Goal: Information Seeking & Learning: Learn about a topic

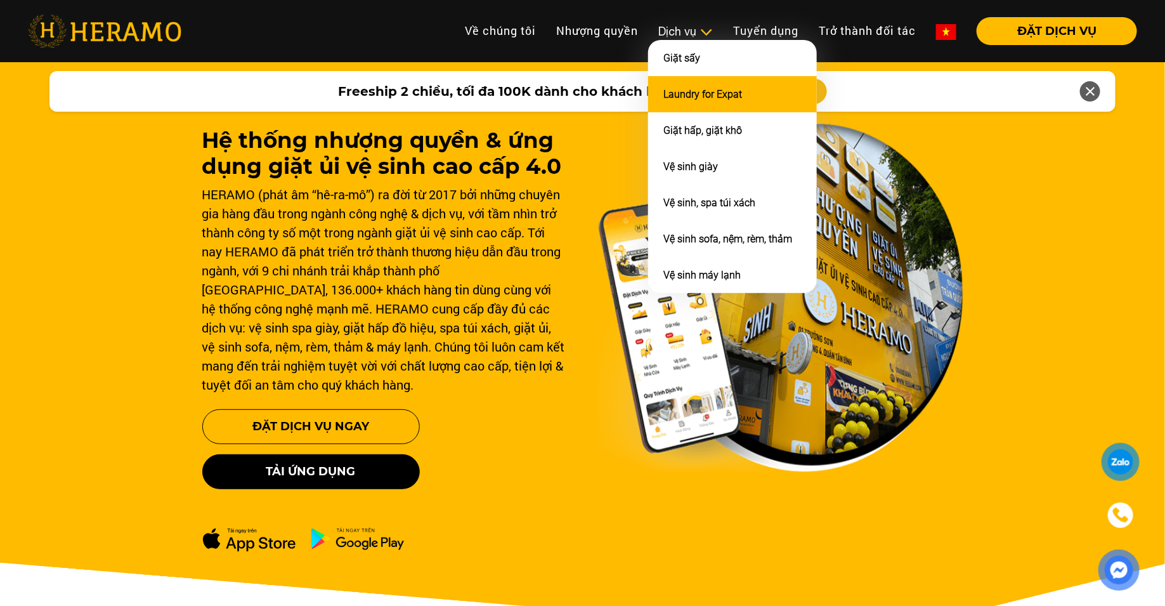
click at [696, 93] on link "Laundry for Expat" at bounding box center [702, 94] width 79 height 12
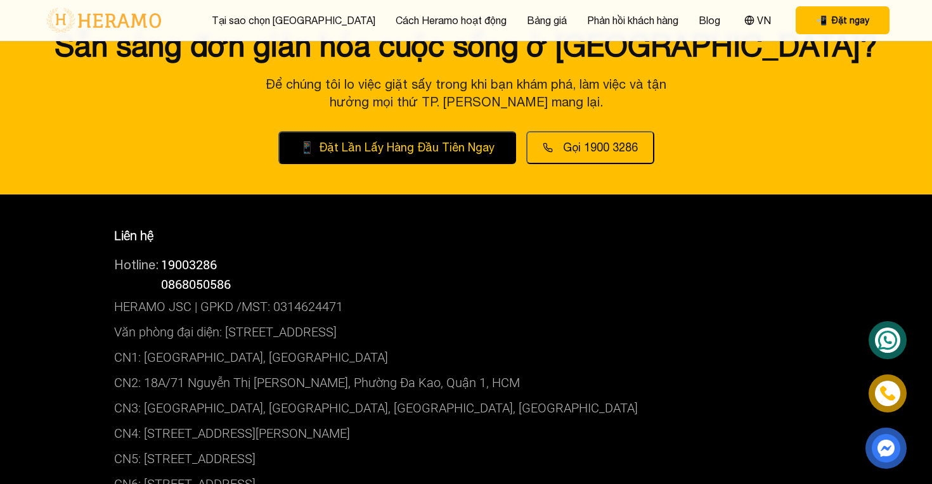
scroll to position [4410, 0]
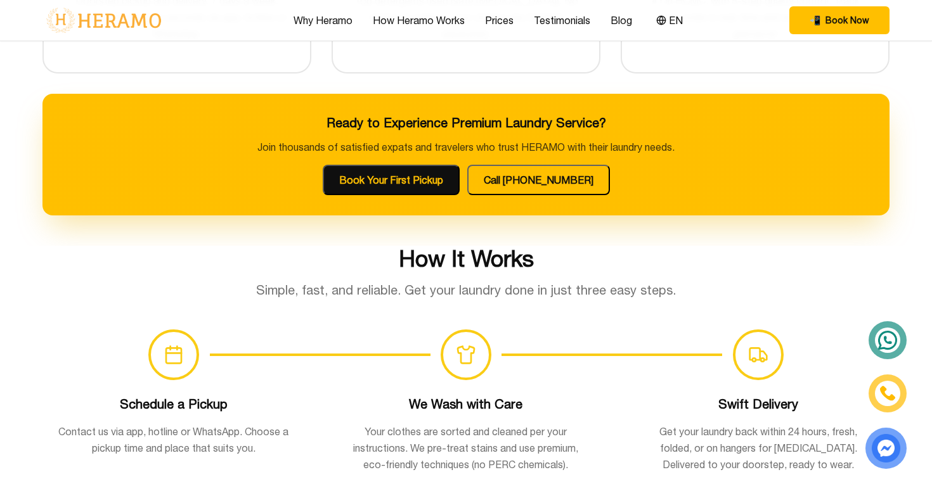
scroll to position [631, 0]
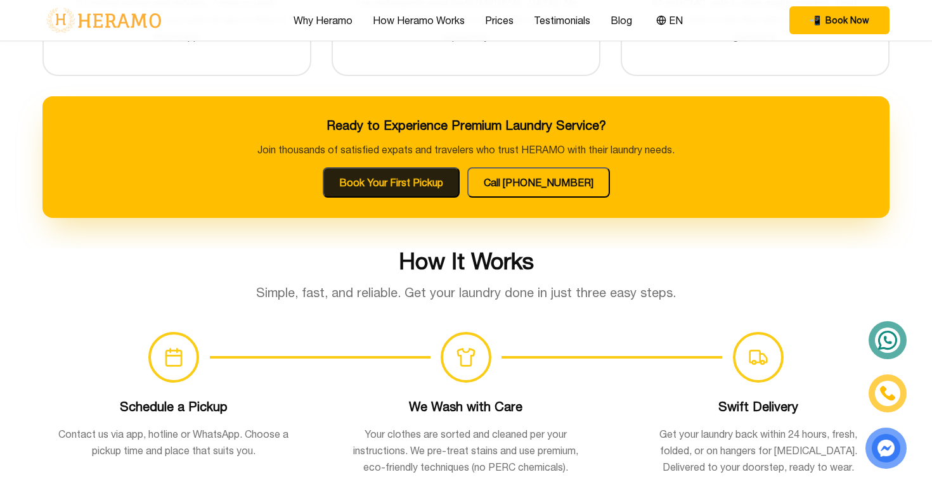
click at [405, 190] on button "Book Your First Pickup" at bounding box center [391, 182] width 137 height 30
click at [684, 317] on div "How It Works Simple, fast, and reliable. Get your laundry done in just three ea…" at bounding box center [466, 436] width 888 height 374
click at [534, 198] on div "Ready to Experience Premium Laundry Service? Join thousands of satisfied expats…" at bounding box center [465, 157] width 847 height 122
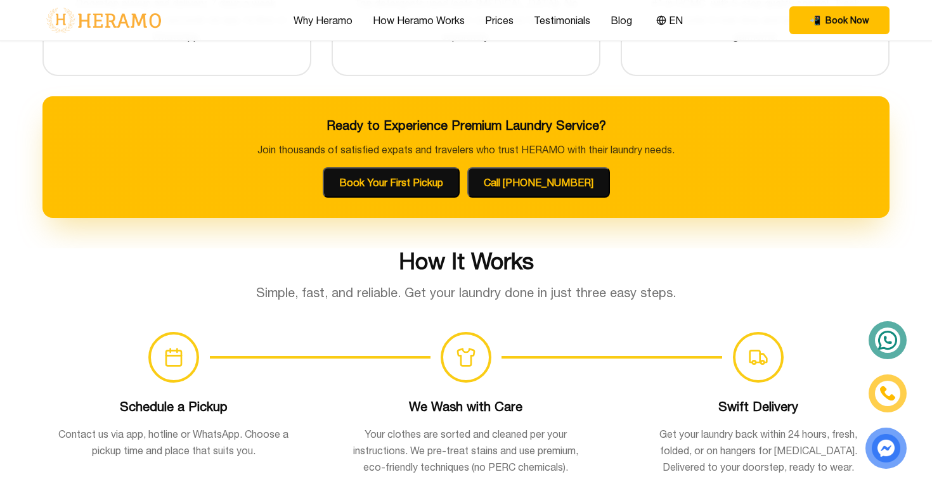
click at [541, 179] on button "Call 1900 3286" at bounding box center [538, 182] width 143 height 30
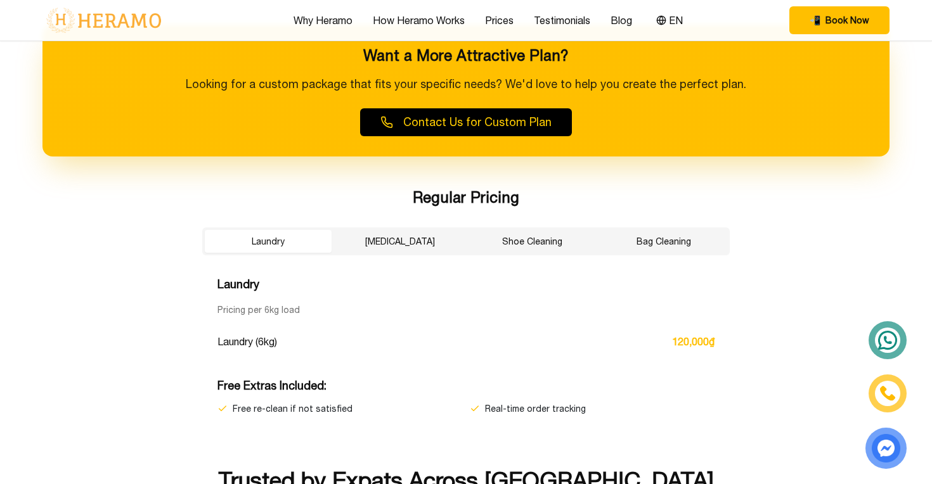
scroll to position [2028, 0]
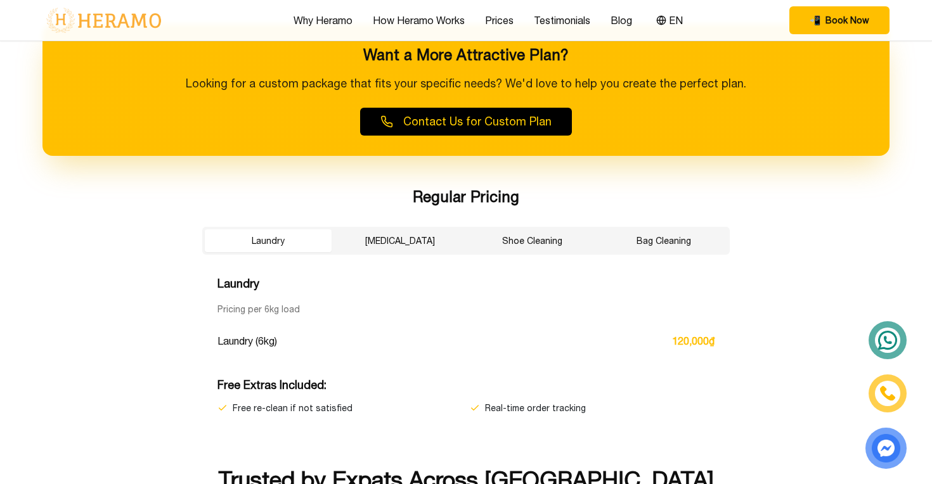
click at [396, 231] on button "Dry Cleaning" at bounding box center [400, 241] width 127 height 23
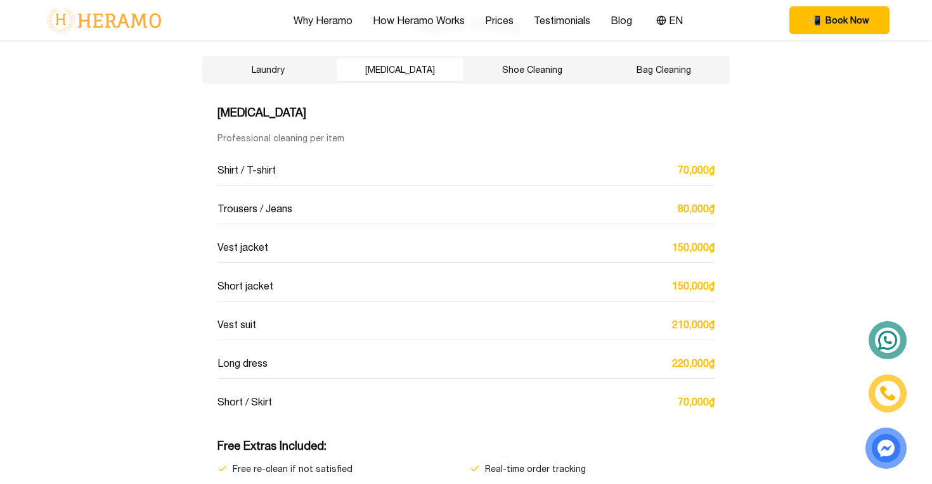
scroll to position [2203, 0]
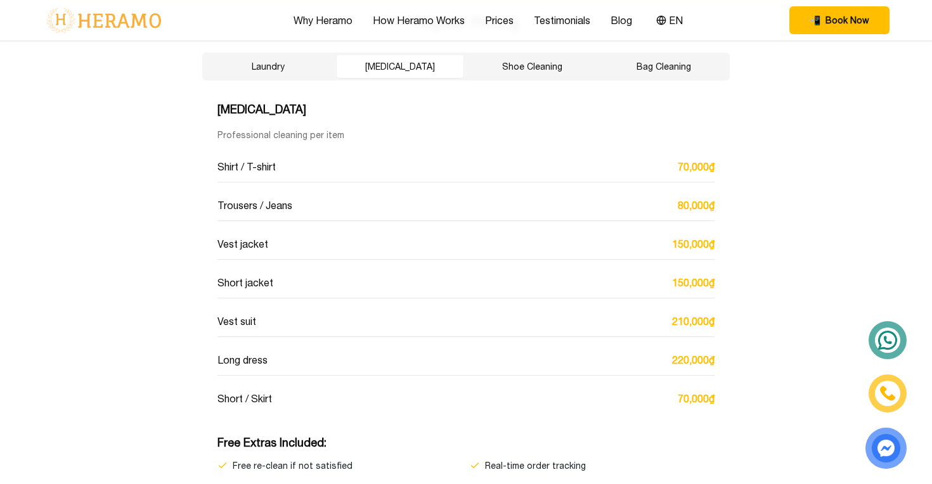
click at [519, 67] on button "Shoe Cleaning" at bounding box center [532, 66] width 127 height 23
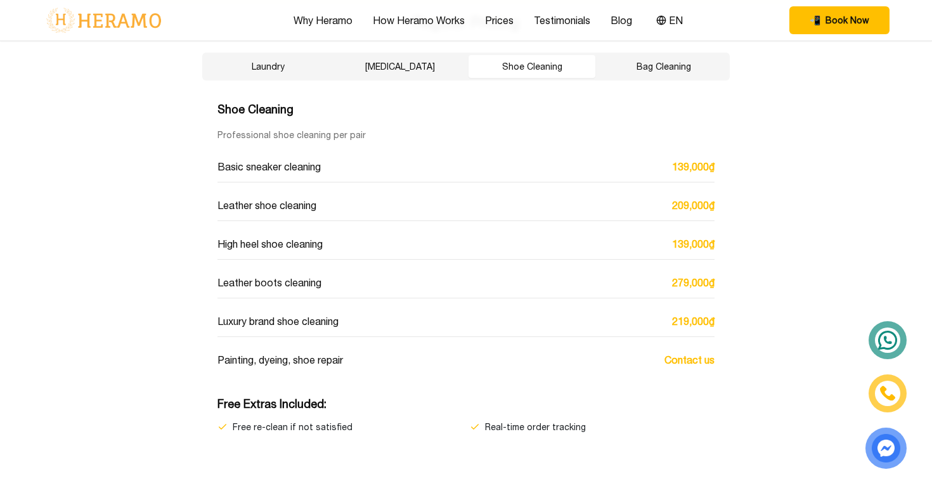
click at [656, 70] on button "Bag Cleaning" at bounding box center [663, 66] width 127 height 23
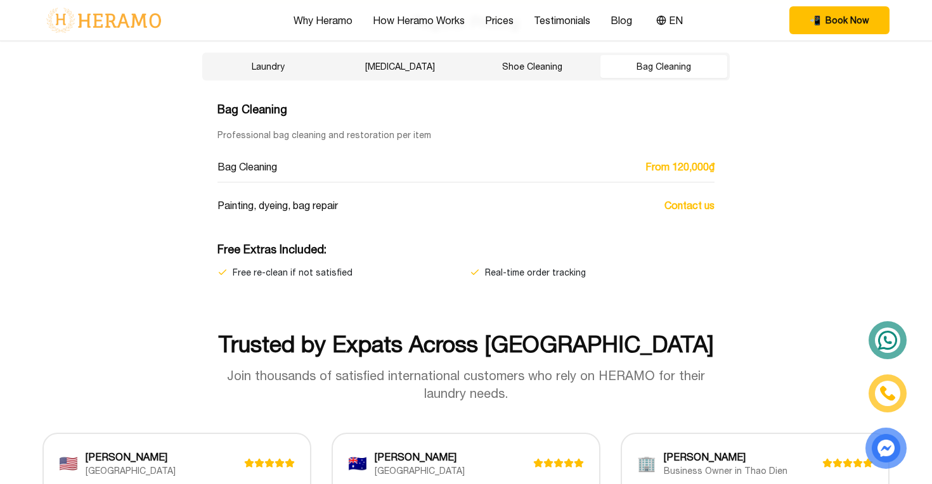
click at [555, 70] on button "Shoe Cleaning" at bounding box center [532, 66] width 127 height 23
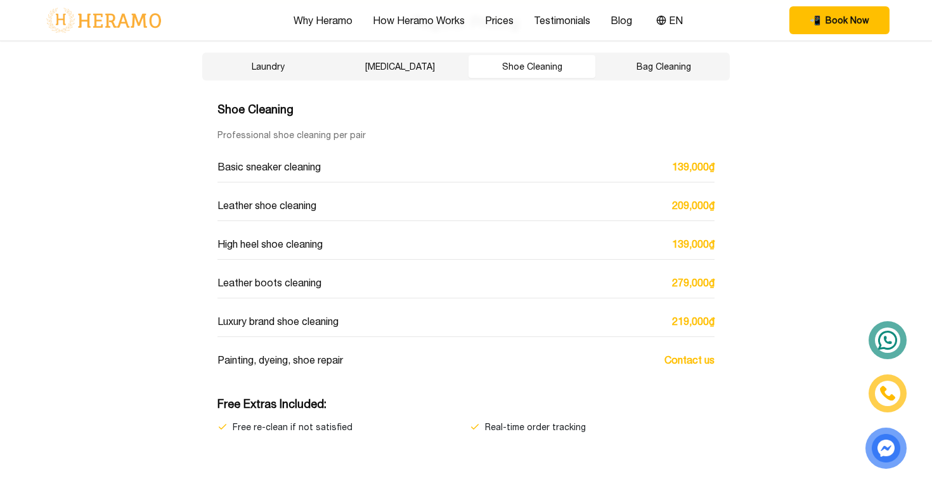
click at [433, 66] on button "Dry Cleaning" at bounding box center [400, 66] width 127 height 23
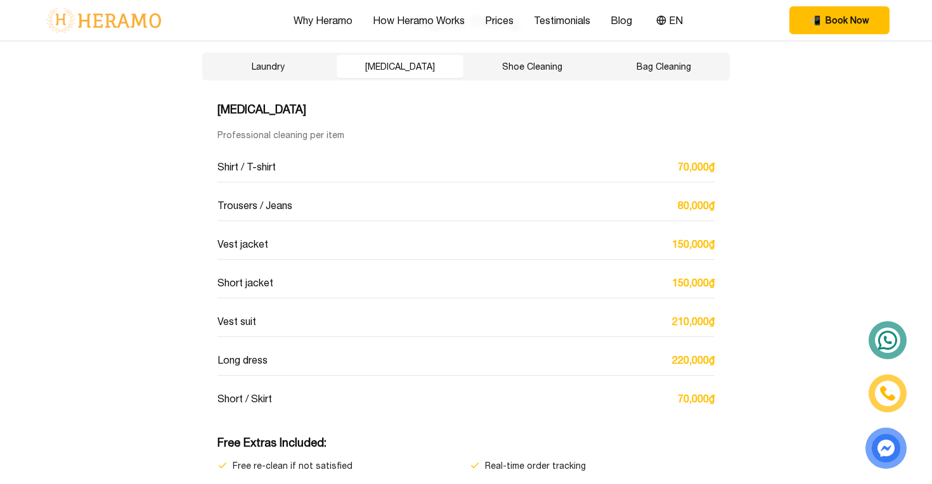
click at [311, 67] on button "Laundry" at bounding box center [268, 66] width 127 height 23
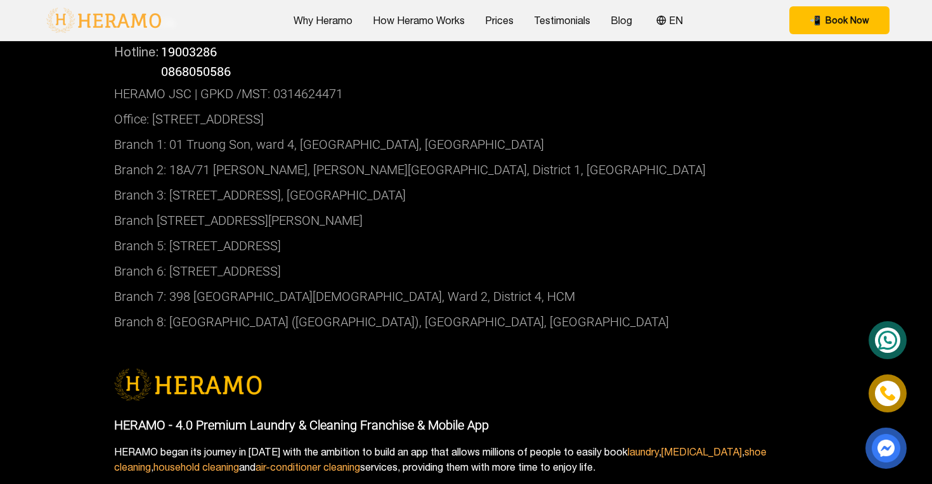
scroll to position [4416, 0]
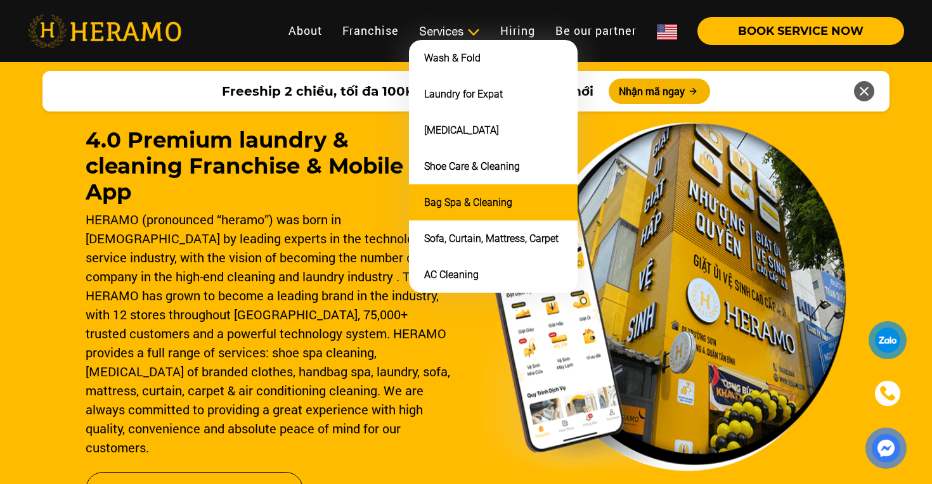
click at [469, 197] on link "Bag Spa & Cleaning" at bounding box center [468, 203] width 88 height 12
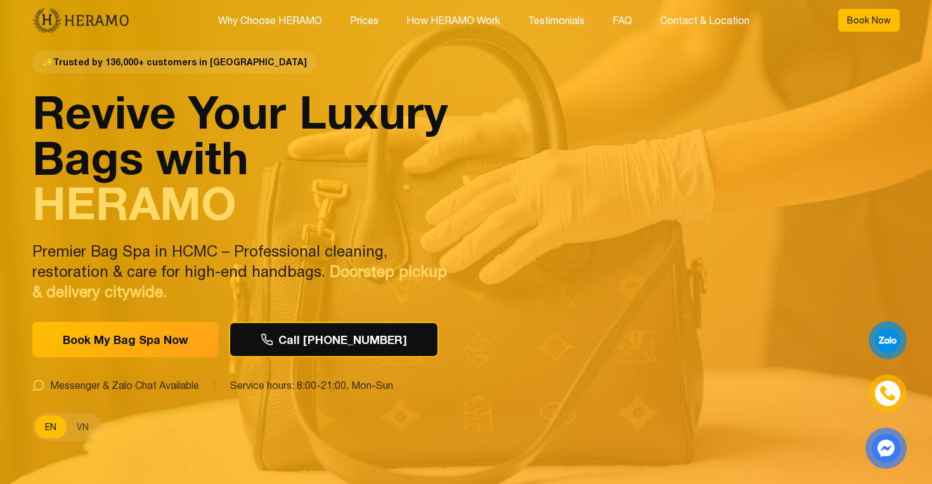
click at [861, 27] on button "Book Now" at bounding box center [869, 20] width 62 height 23
click at [629, 223] on div "✨ Trusted by 136,000+ customers in HCMC Revive Your Luxury Bags with HERAMO Pre…" at bounding box center [466, 246] width 888 height 492
click at [749, 90] on div "✨ Trusted by 136,000+ customers in HCMC Revive Your Luxury Bags with HERAMO Pre…" at bounding box center [466, 246] width 888 height 492
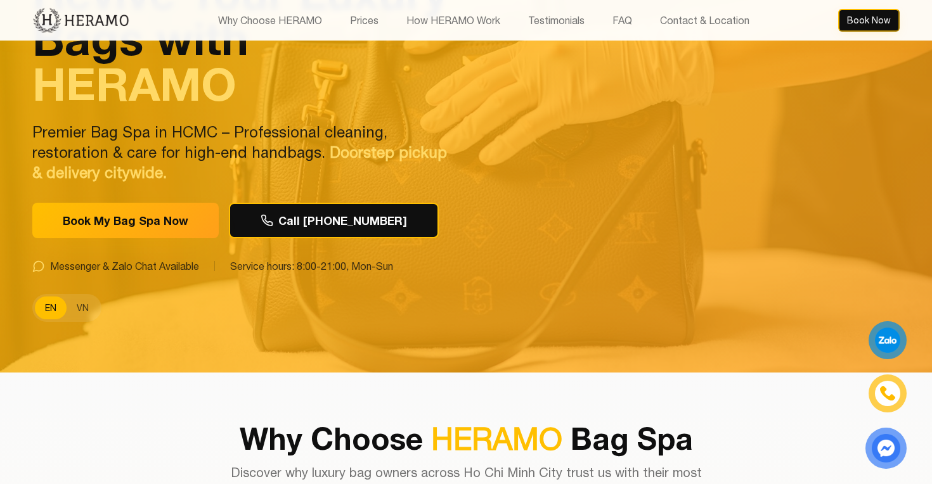
scroll to position [124, 0]
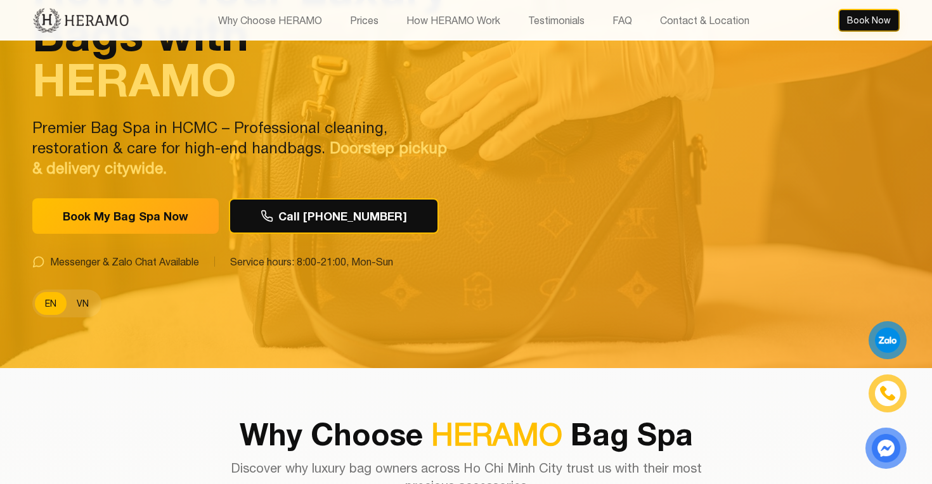
click at [81, 301] on button "VN" at bounding box center [83, 303] width 32 height 23
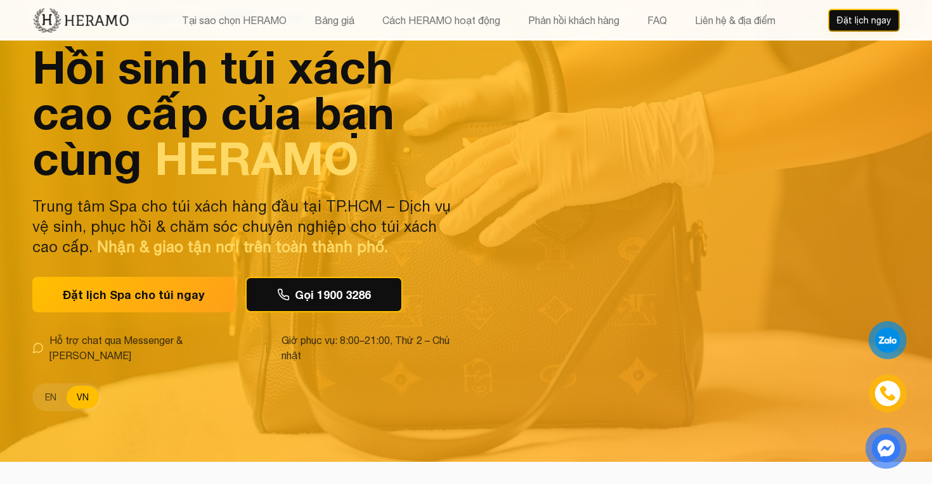
scroll to position [37, 0]
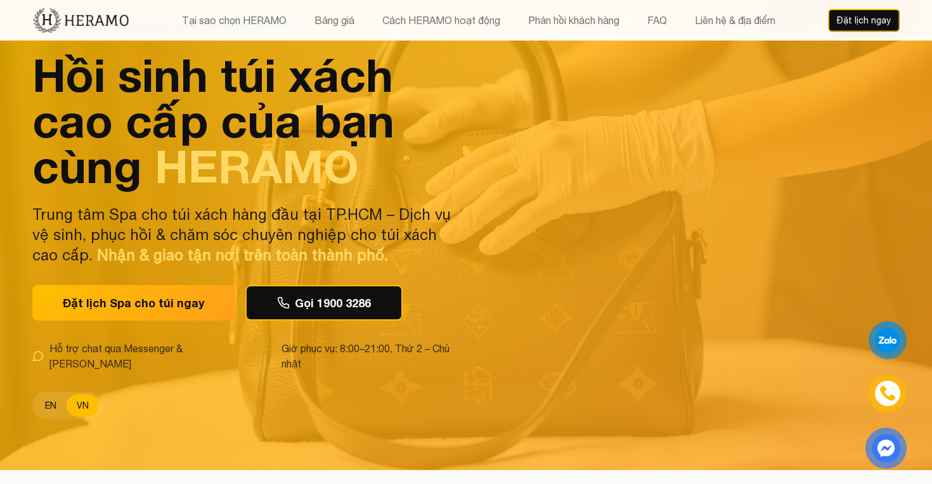
click at [49, 394] on button "EN" at bounding box center [51, 405] width 32 height 23
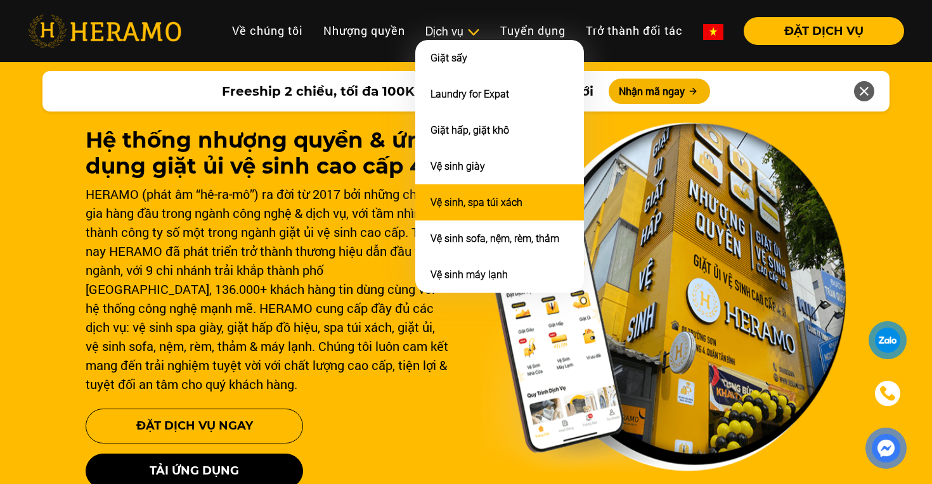
click at [458, 201] on link "Vệ sinh, spa túi xách" at bounding box center [477, 203] width 92 height 12
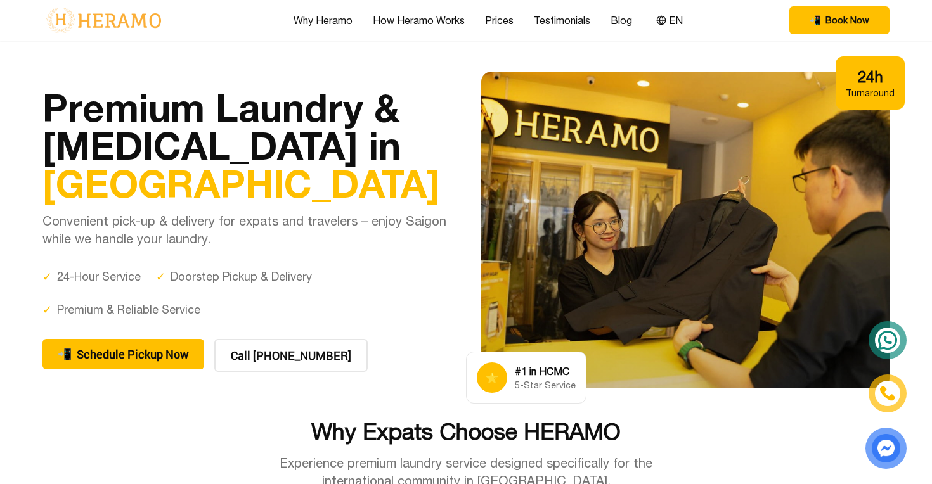
click at [224, 55] on section "Premium Laundry & Dry Cleaning in Ho Chi Minh City Convenient pick-up & deliver…" at bounding box center [466, 230] width 932 height 378
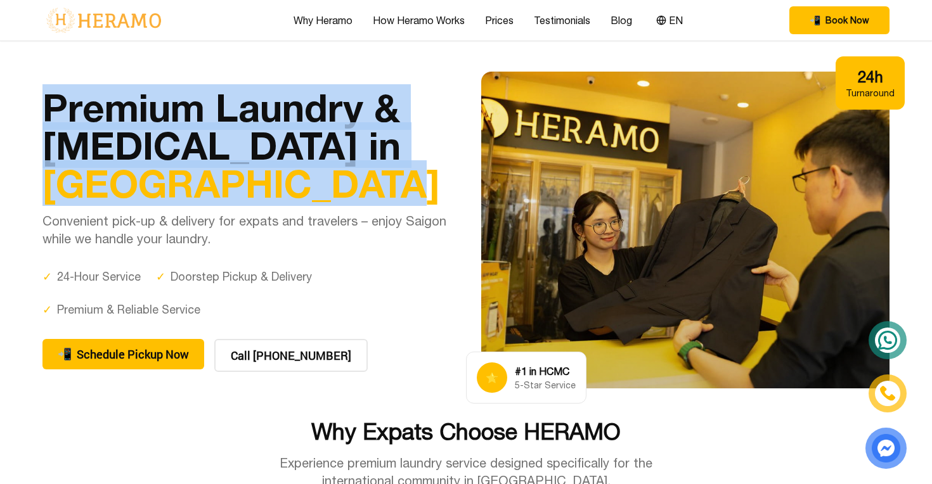
drag, startPoint x: 283, startPoint y: 193, endPoint x: 48, endPoint y: 103, distance: 251.9
click at [48, 103] on h1 "Premium Laundry & Dry Cleaning in Ho Chi Minh City" at bounding box center [246, 145] width 408 height 114
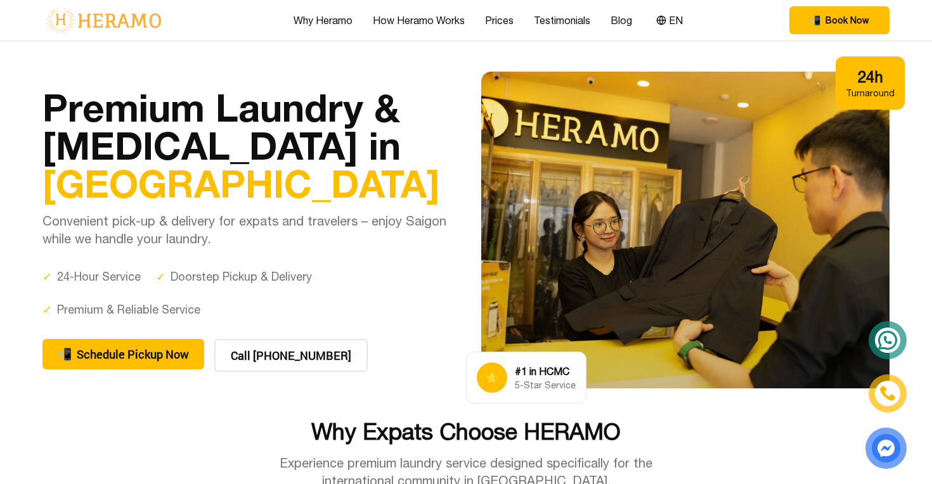
click at [290, 200] on h1 "Premium Laundry & Dry Cleaning in Ho Chi Minh City" at bounding box center [246, 145] width 408 height 114
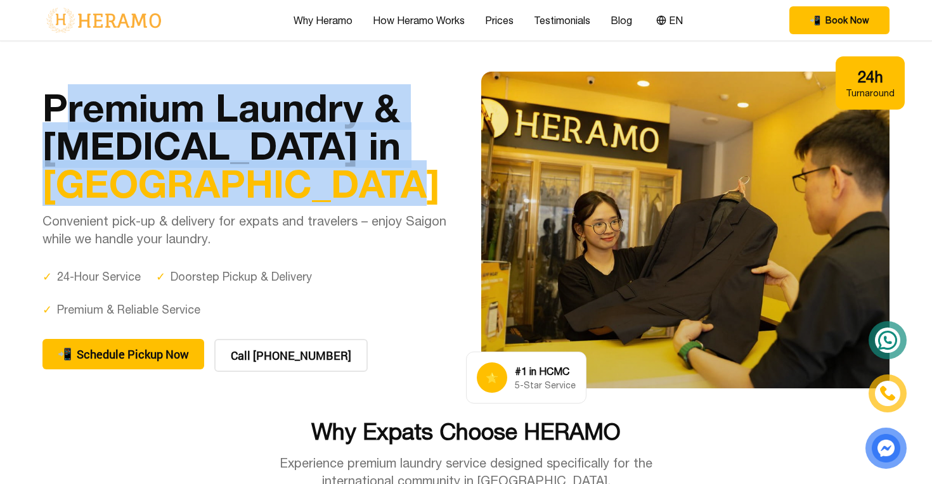
drag, startPoint x: 290, startPoint y: 193, endPoint x: 56, endPoint y: 117, distance: 246.0
click at [56, 117] on h1 "Premium Laundry & Dry Cleaning in Ho Chi Minh City" at bounding box center [246, 145] width 408 height 114
click at [74, 117] on h1 "Premium Laundry & Dry Cleaning in Ho Chi Minh City" at bounding box center [246, 145] width 408 height 114
drag, startPoint x: 48, startPoint y: 102, endPoint x: 349, endPoint y: 211, distance: 320.9
click at [349, 211] on div "Premium Laundry & Dry Cleaning in Ho Chi Minh City Convenient pick-up & deliver…" at bounding box center [246, 168] width 408 height 160
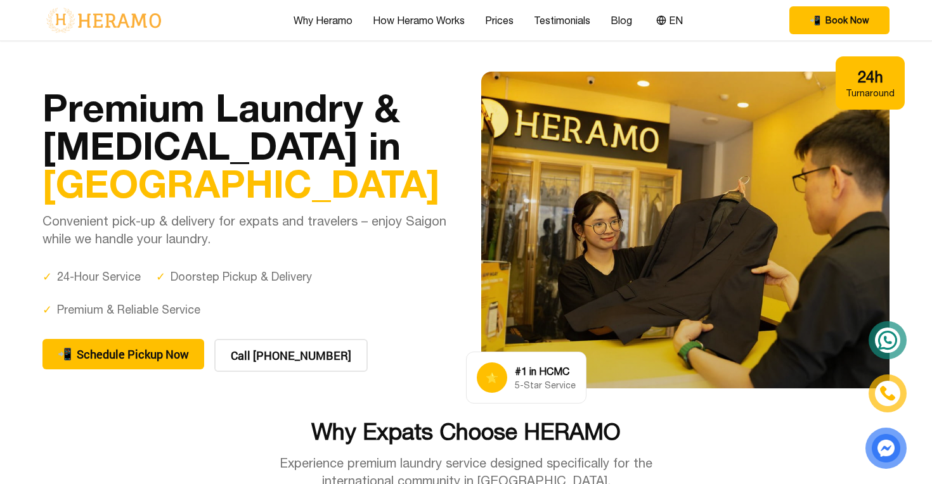
click at [349, 196] on h1 "Premium Laundry & Dry Cleaning in Ho Chi Minh City" at bounding box center [246, 145] width 408 height 114
click at [423, 65] on section "Premium Laundry & Dry Cleaning in Ho Chi Minh City Convenient pick-up & deliver…" at bounding box center [466, 230] width 932 height 378
